Goal: Transaction & Acquisition: Purchase product/service

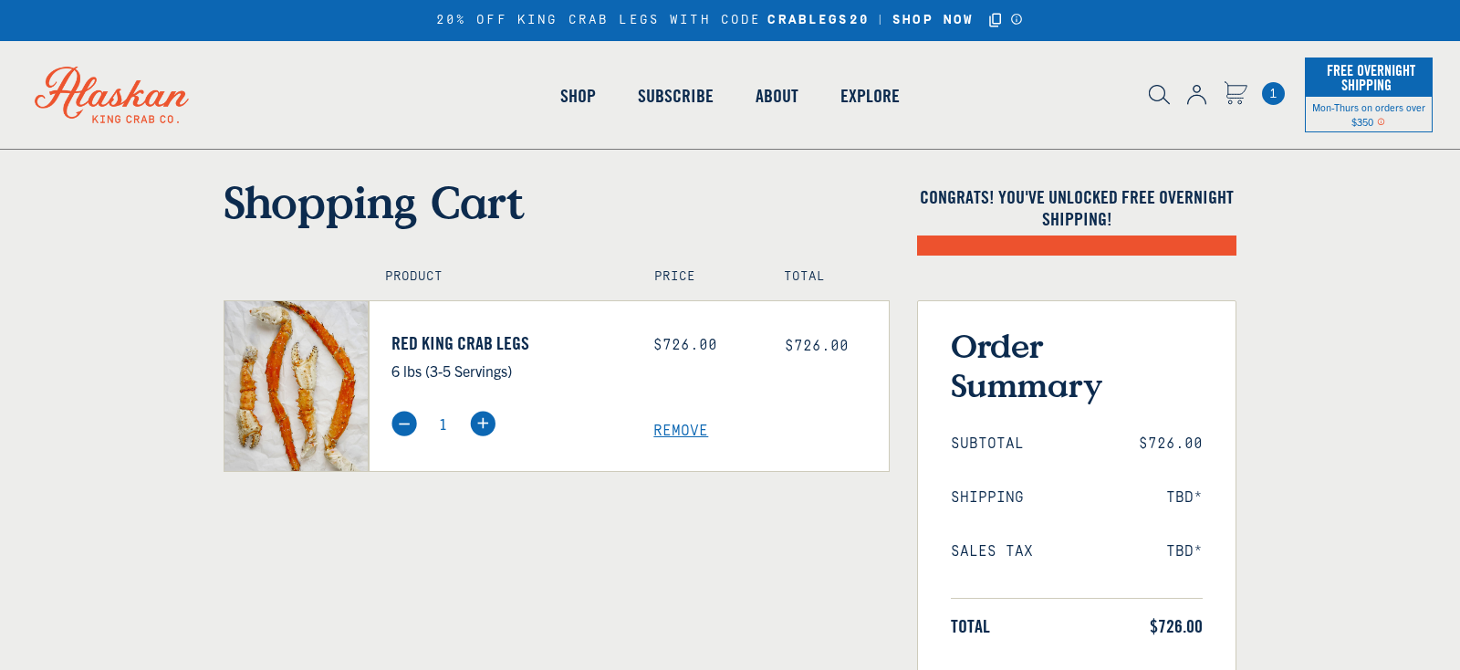
select select "40826594656335"
select select "40826736836687"
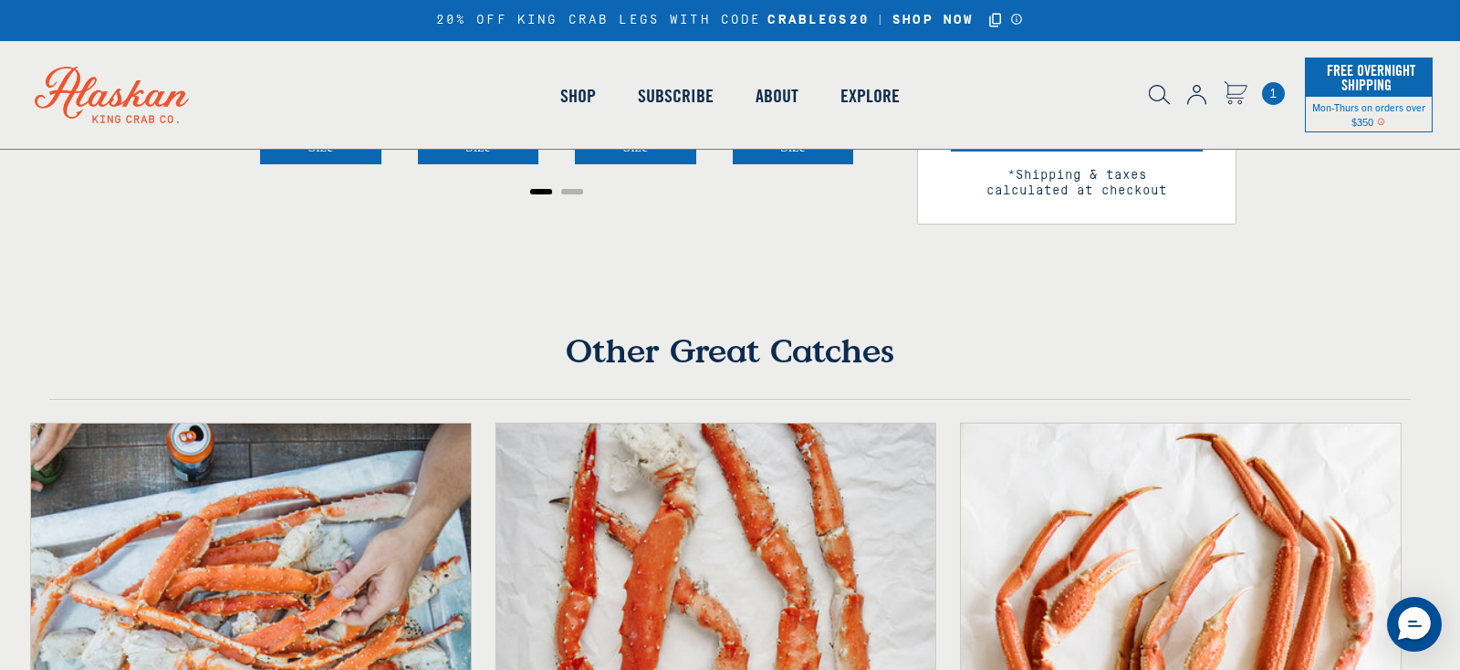
scroll to position [448, 0]
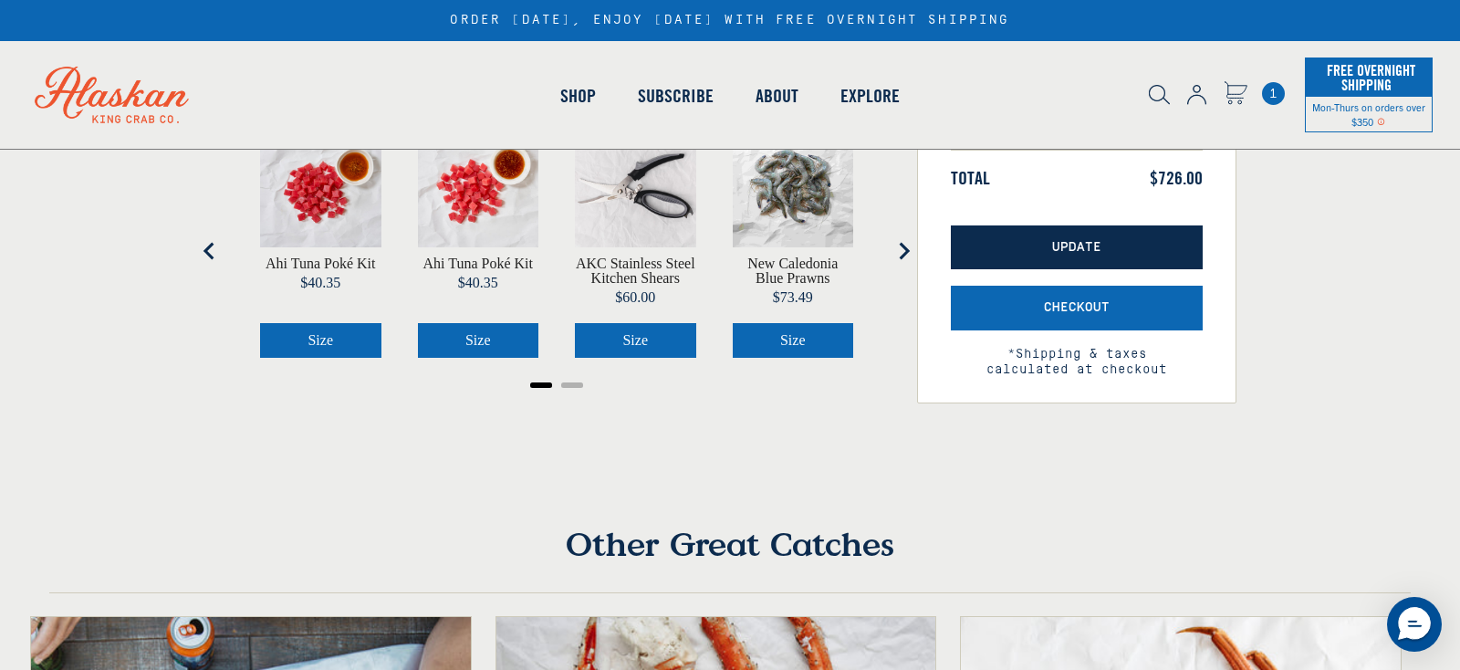
click at [1100, 242] on button "Update" at bounding box center [1077, 247] width 252 height 45
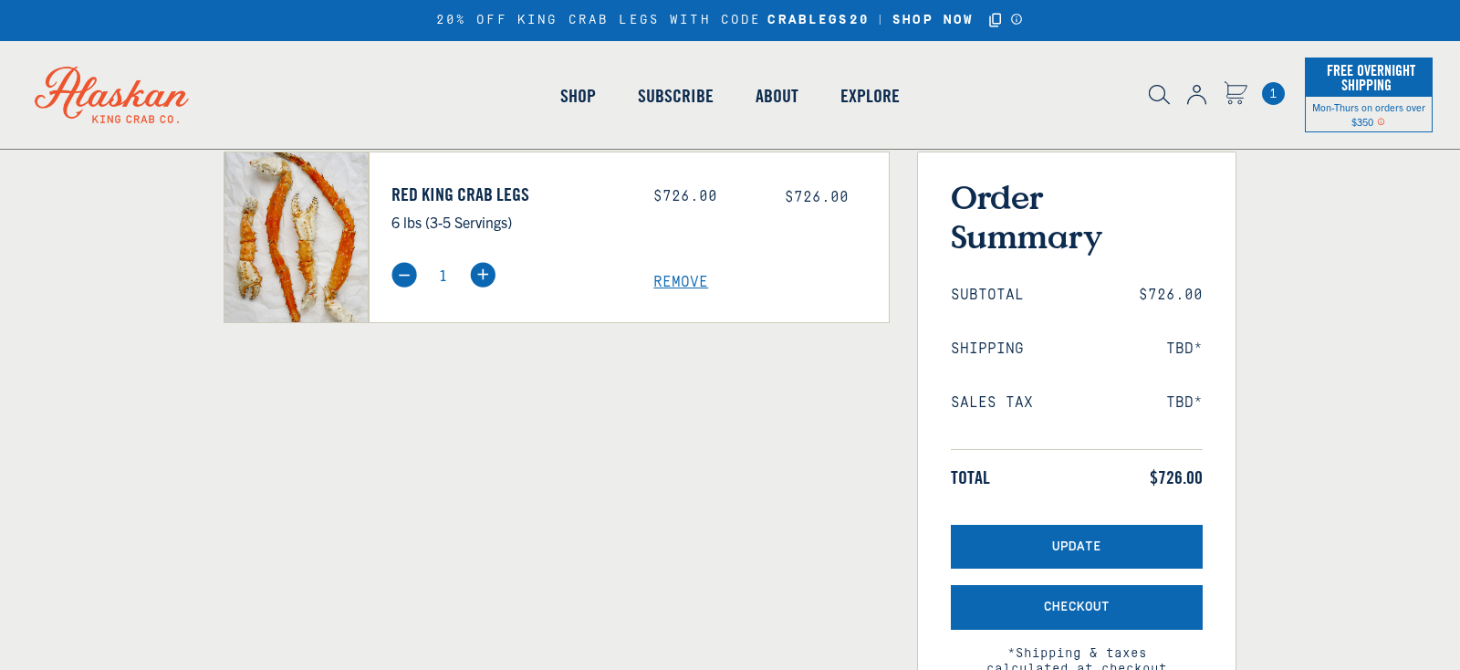
select select "40826594656335"
select select "40826736836687"
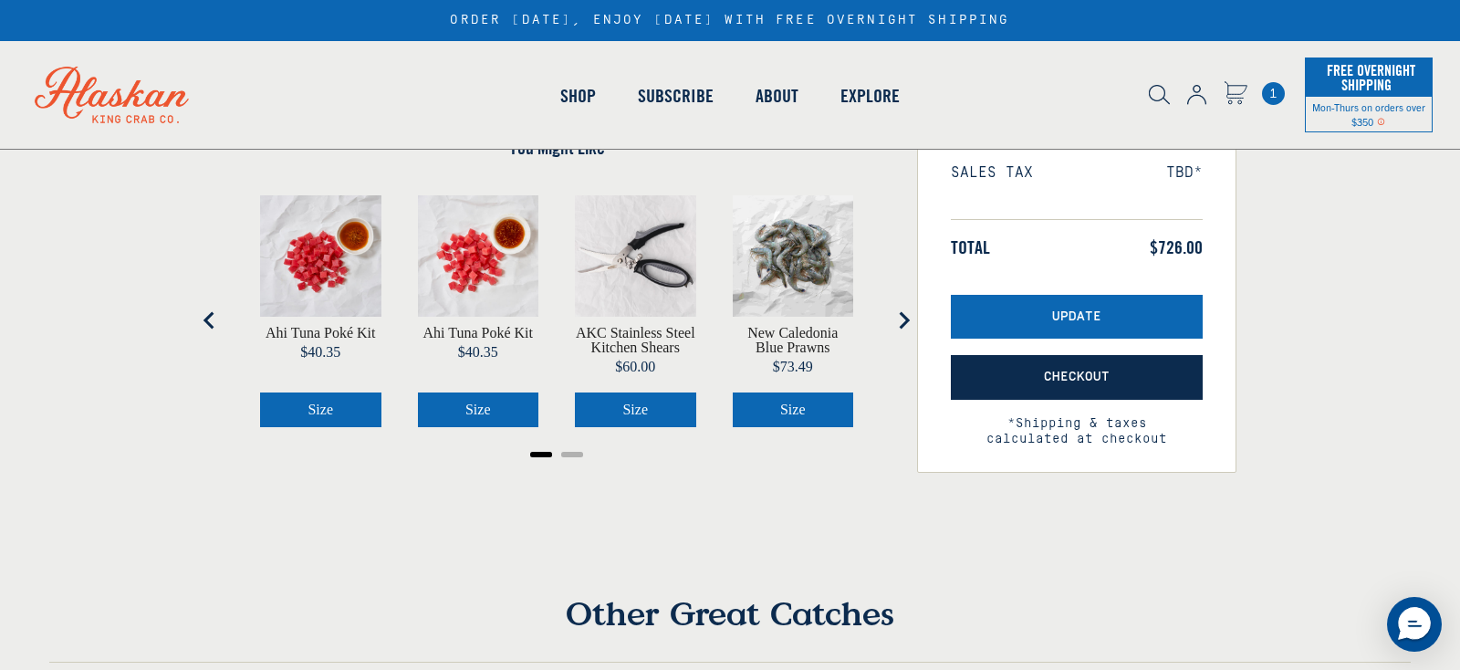
scroll to position [367, 0]
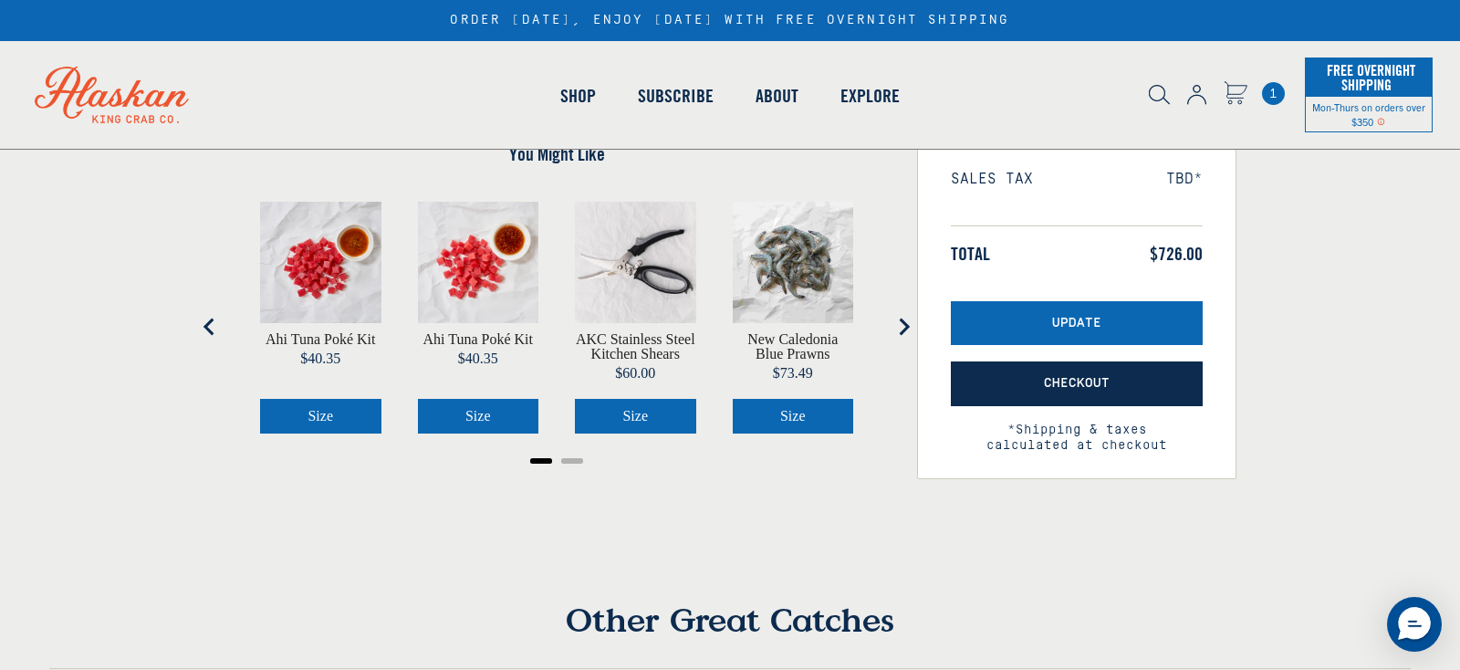
click at [1089, 371] on button "Checkout" at bounding box center [1077, 383] width 252 height 45
